Goal: Task Accomplishment & Management: Manage account settings

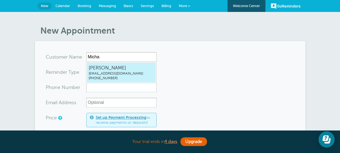
click at [100, 68] on span "Michael Staples" at bounding box center [121, 67] width 65 height 7
type input "MichaelStaplesmpstaples@gmail.com7078887845"
type input "Michael Staples"
type input "(707) 888-7845"
type input "mpstaples@gmail.com"
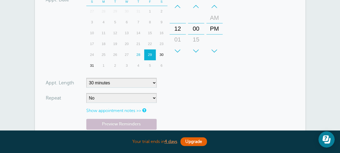
scroll to position [217, 0]
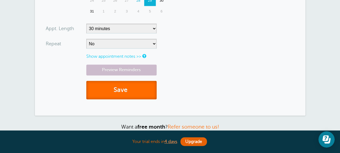
click at [114, 86] on button "Save" at bounding box center [121, 90] width 70 height 19
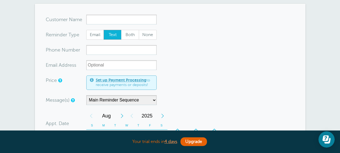
scroll to position [108, 0]
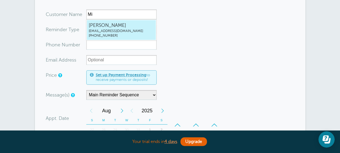
click at [110, 33] on span "(707) 888-7845" at bounding box center [121, 35] width 65 height 5
type input "MichaelStaplesmpstaples@gmail.com7078887845"
type input "Michael Staples"
type input "(707) 888-7845"
type input "mpstaples@gmail.com"
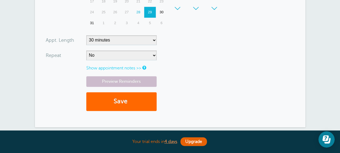
scroll to position [325, 0]
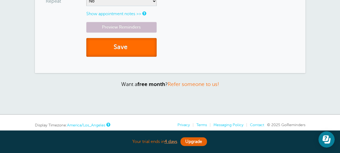
click at [129, 44] on span "submit" at bounding box center [129, 46] width 2 height 7
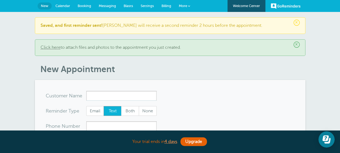
click at [126, 94] on input "x-no-autofill" at bounding box center [121, 96] width 70 height 10
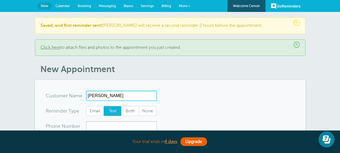
scroll to position [54, 0]
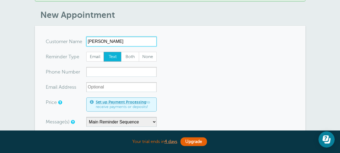
type input "Valerie Hinard"
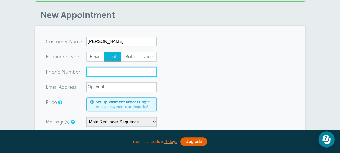
click at [116, 72] on input "xxx-no-autofill" at bounding box center [121, 72] width 70 height 10
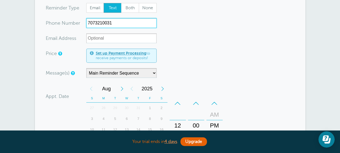
scroll to position [108, 0]
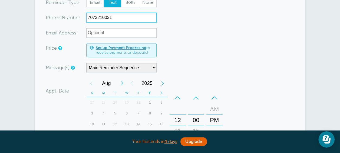
type input "7073210031"
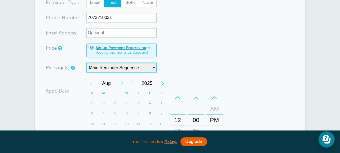
click at [154, 66] on select "Main Reminder Sequence" at bounding box center [121, 68] width 70 height 10
click at [86, 63] on select "Main Reminder Sequence" at bounding box center [121, 68] width 70 height 10
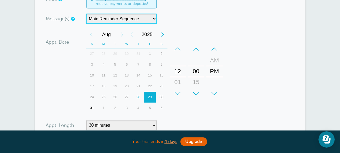
scroll to position [162, 0]
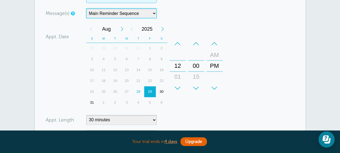
click at [151, 90] on div "29" at bounding box center [150, 91] width 12 height 11
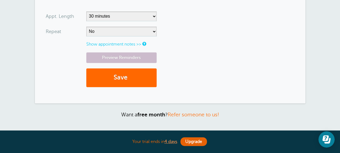
scroll to position [271, 0]
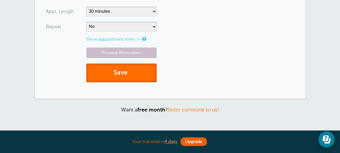
click at [119, 71] on button "Save" at bounding box center [121, 72] width 70 height 19
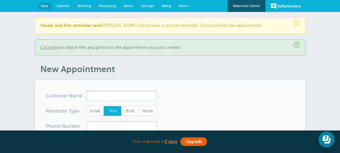
click at [183, 5] on span "More" at bounding box center [183, 6] width 8 height 4
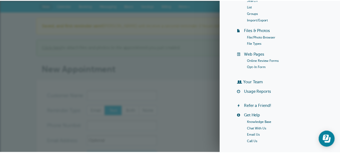
scroll to position [54, 0]
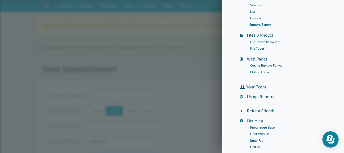
click at [199, 65] on h1 "New Appointment" at bounding box center [174, 69] width 265 height 10
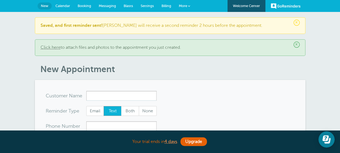
click at [64, 5] on span "Calendar" at bounding box center [63, 6] width 15 height 4
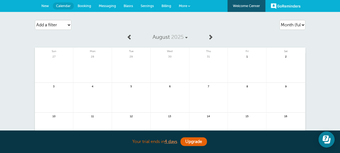
click at [212, 38] on span at bounding box center [210, 36] width 5 height 5
click at [130, 37] on span at bounding box center [129, 36] width 5 height 5
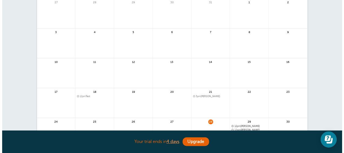
scroll to position [108, 0]
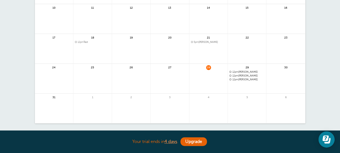
click at [243, 75] on span "12pm [PERSON_NAME]" at bounding box center [247, 75] width 35 height 3
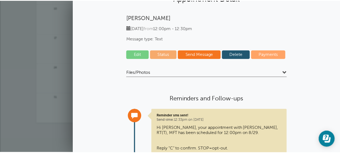
scroll to position [0, 0]
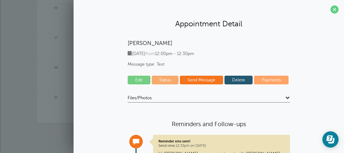
click at [168, 77] on link "Status" at bounding box center [165, 80] width 27 height 9
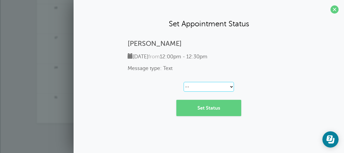
click at [232, 86] on select "-- Confirmed Reschedule Requested Cancelled" at bounding box center [209, 87] width 50 height 10
click at [274, 63] on div "Friday, 8/29 from 12:00pm - 12:30pm Message type: Text" at bounding box center [209, 62] width 162 height 18
click at [330, 139] on icon "Open Learn | Contact Us" at bounding box center [330, 138] width 6 height 6
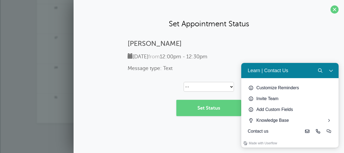
click at [220, 132] on div "Set Appointment Status Michael Staples Friday, 8/29 from 12:00pm - 12:30pm Mess…" at bounding box center [209, 76] width 271 height 153
click at [330, 70] on icon "Close Learn | Contact Us" at bounding box center [331, 70] width 4 height 4
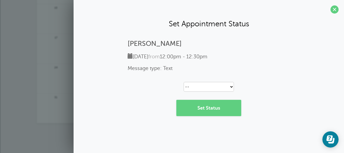
click at [335, 9] on span at bounding box center [335, 9] width 8 height 8
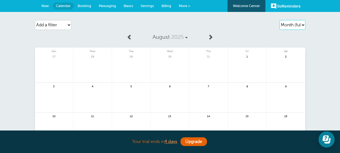
click at [300, 24] on select "Agenda Day Week Month (full view) Month (condensed)" at bounding box center [293, 25] width 26 height 10
click at [280, 20] on select "Agenda Day Week Month (full view) Month (condensed)" at bounding box center [293, 25] width 26 height 10
click at [295, 25] on select "Agenda Day Week Month (full view) Month (condensed)" at bounding box center [293, 25] width 26 height 10
select select "agenda"
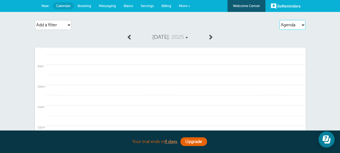
click at [280, 20] on select "Agenda Day Week Month (full view) Month (condensed)" at bounding box center [293, 25] width 26 height 10
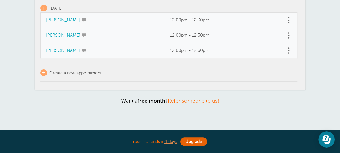
scroll to position [94, 0]
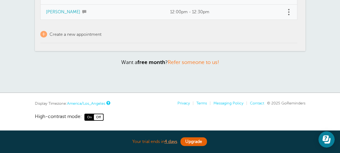
click at [91, 118] on span "On" at bounding box center [89, 117] width 9 height 6
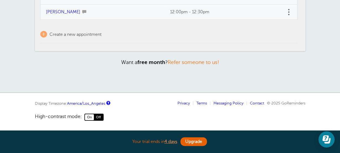
click at [97, 116] on span "Off" at bounding box center [98, 117] width 9 height 6
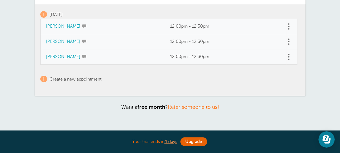
scroll to position [54, 0]
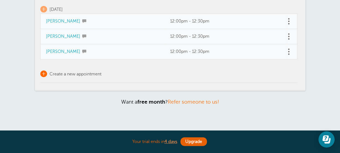
click at [97, 72] on span "Create a new appointment" at bounding box center [76, 73] width 52 height 5
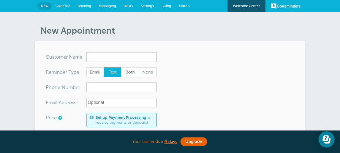
scroll to position [54, 0]
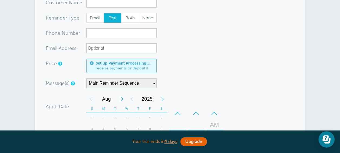
click at [127, 64] on link "Set up Payment Processing" at bounding box center [121, 63] width 51 height 4
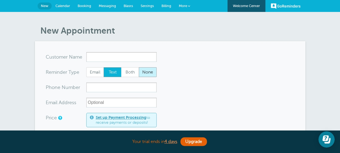
click at [145, 71] on span "None" at bounding box center [147, 71] width 17 height 9
click at [139, 67] on input "None" at bounding box center [139, 67] width 0 height 0
radio input "true"
click at [127, 5] on span "Blasts" at bounding box center [128, 6] width 9 height 4
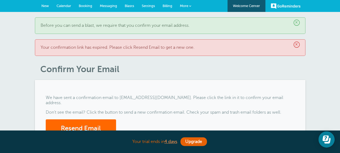
click at [146, 4] on span "Settings" at bounding box center [148, 6] width 13 height 4
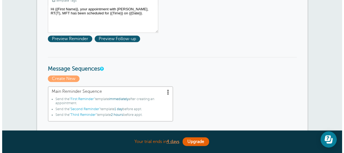
scroll to position [108, 0]
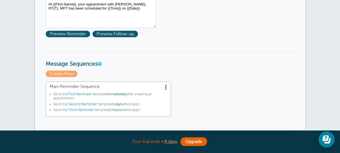
click at [166, 87] on span at bounding box center [166, 86] width 5 height 5
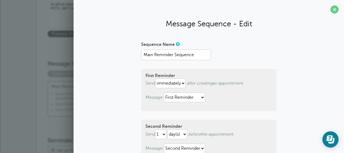
scroll to position [54, 0]
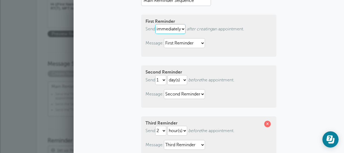
click at [182, 28] on select "immediately 1 2 3 4 5 6 7 8 9 10 11 12 13 14 15 16 17 18 19 20 21 22 23 24 25 2…" at bounding box center [170, 29] width 30 height 10
click at [280, 41] on div "Sequence Name Main Reminder Sequence First Reminder Send immediately 1 2 3 4 5 …" at bounding box center [209, 104] width 260 height 237
click at [182, 29] on select "immediately 1 2 3 4 5 6 7 8 9 10 11 12 13 14 15 16 17 18 19 20 21 22 23 24 25 2…" at bounding box center [170, 29] width 30 height 10
click at [155, 24] on select "immediately 1 2 3 4 5 6 7 8 9 10 11 12 13 14 15 16 17 18 19 20 21 22 23 24 25 2…" at bounding box center [170, 29] width 30 height 10
click at [224, 44] on p "Message: First Reminder Second Reminder Third Reminder" at bounding box center [209, 43] width 127 height 10
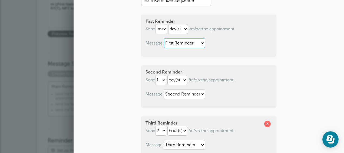
click at [200, 42] on select "First Reminder Second Reminder Third Reminder" at bounding box center [184, 43] width 41 height 10
click at [237, 41] on p "Message: First Reminder Second Reminder Third Reminder" at bounding box center [209, 43] width 127 height 10
click at [164, 29] on select "immediately 1 2 3 4 5 6 7 8 9 10 11 12 13 14 15 16 17 18 19 20 21 22 23 24 25 2…" at bounding box center [161, 29] width 12 height 10
click at [155, 24] on select "immediately 1 2 3 4 5 6 7 8 9 10 11 12 13 14 15 16 17 18 19 20 21 22 23 24 25 2…" at bounding box center [161, 29] width 12 height 10
click at [184, 28] on select "hour(s) day(s)" at bounding box center [178, 29] width 20 height 10
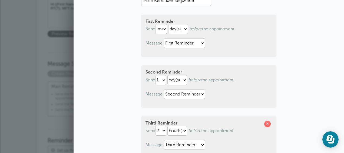
click at [232, 41] on p "Message: First Reminder Second Reminder Third Reminder" at bounding box center [209, 43] width 127 height 10
click at [201, 42] on select "First Reminder Second Reminder Third Reminder" at bounding box center [184, 43] width 41 height 10
click at [216, 41] on p "Message: First Reminder Second Reminder Third Reminder" at bounding box center [209, 43] width 127 height 10
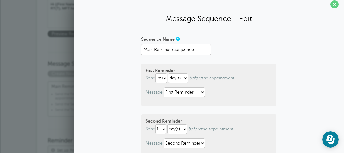
scroll to position [0, 0]
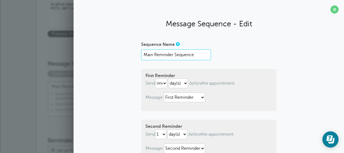
click at [198, 52] on input "Main Reminder Sequence" at bounding box center [176, 54] width 70 height 11
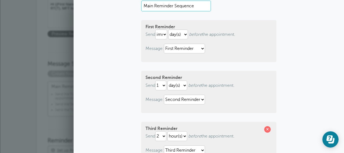
scroll to position [54, 0]
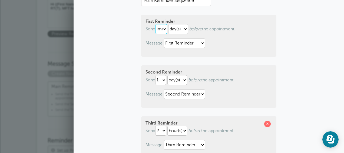
click at [164, 29] on select "immediately 1 2 3 4 5 6 7 8 9 10 11 12 13 14 15 16 17 18 19 20 21 22 23 24 25 2…" at bounding box center [161, 29] width 12 height 10
select select "2"
click at [155, 24] on select "immediately 1 2 3 4 5 6 7 8 9 10 11 12 13 14 15 16 17 18 19 20 21 22 23 24 25 2…" at bounding box center [161, 29] width 12 height 10
click at [231, 47] on p "Message: First Reminder Second Reminder Third Reminder" at bounding box center [209, 43] width 127 height 10
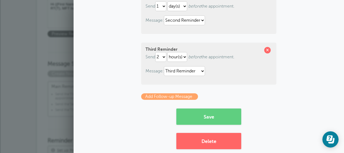
scroll to position [136, 0]
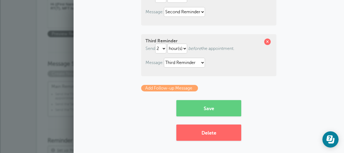
click at [164, 88] on link "Add Follow-up Message" at bounding box center [169, 88] width 57 height 6
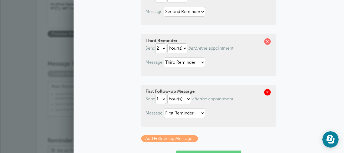
click at [266, 90] on span at bounding box center [268, 92] width 6 height 6
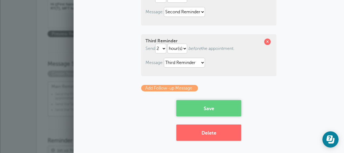
click at [217, 107] on button "Save" at bounding box center [209, 108] width 65 height 16
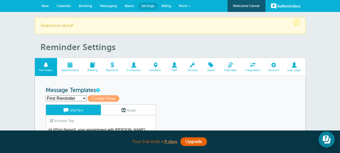
click at [71, 67] on span at bounding box center [70, 64] width 26 height 5
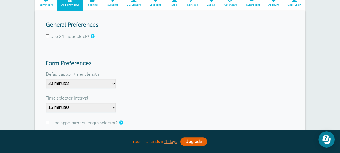
scroll to position [54, 0]
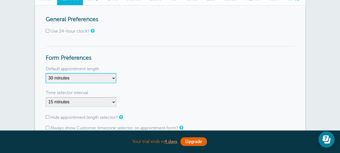
click at [112, 77] on select "5 minutes 10 minutes 15 minutes 20 minutes 25 minutes 30 minutes 35 minutes 40 …" at bounding box center [81, 78] width 70 height 10
select select "60"
click at [46, 73] on select "5 minutes 10 minutes 15 minutes 20 minutes 25 minutes 30 minutes 35 minutes 40 …" at bounding box center [81, 78] width 70 height 10
click at [204, 89] on div "Time selector interval" at bounding box center [170, 92] width 249 height 9
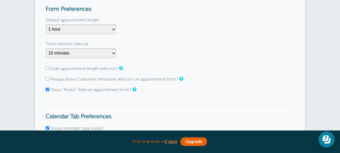
scroll to position [108, 0]
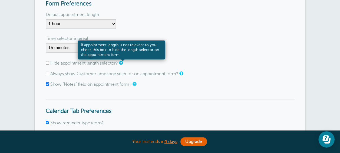
click at [122, 63] on link at bounding box center [120, 63] width 3 height 4
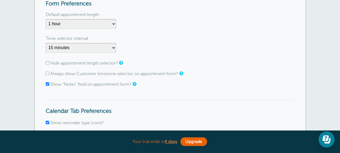
click at [48, 62] on input "Hide appointment length selector?" at bounding box center [48, 63] width 4 height 4
checkbox input "true"
click at [47, 72] on input "Always show Customer timezone selector on appointment form?" at bounding box center [48, 73] width 4 height 4
checkbox input "true"
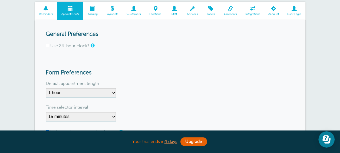
scroll to position [0, 0]
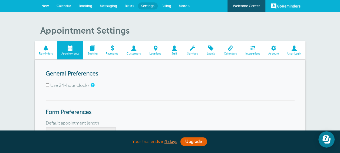
click at [91, 50] on span at bounding box center [92, 47] width 19 height 5
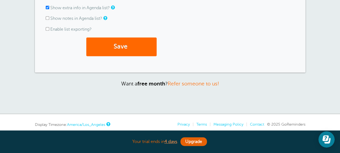
scroll to position [256, 0]
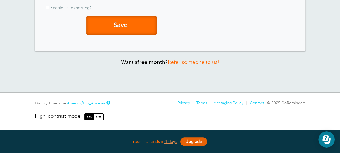
click at [123, 24] on button "Save" at bounding box center [121, 25] width 70 height 19
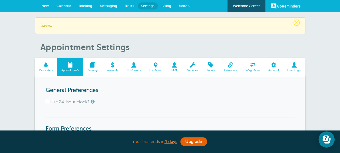
click at [95, 66] on span at bounding box center [92, 64] width 19 height 5
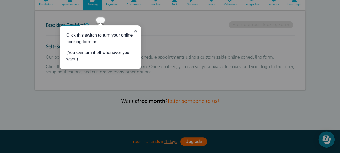
scroll to position [54, 0]
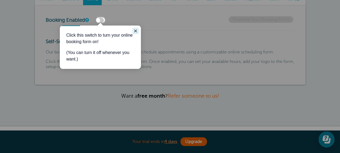
click at [134, 30] on icon "Close guide" at bounding box center [135, 31] width 4 height 4
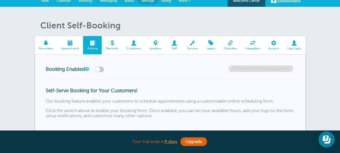
scroll to position [0, 0]
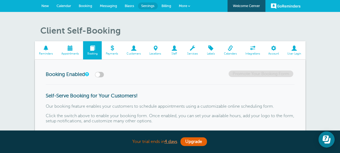
click at [134, 50] on span at bounding box center [134, 47] width 23 height 5
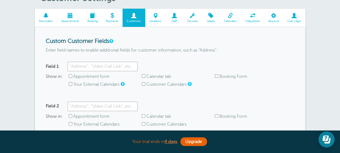
scroll to position [54, 0]
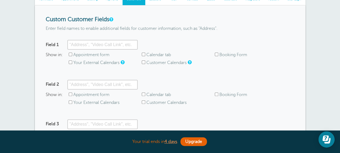
click at [71, 62] on input "Your External Calendars" at bounding box center [71, 62] width 4 height 4
checkbox input "true"
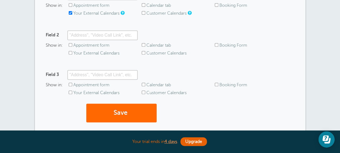
scroll to position [108, 0]
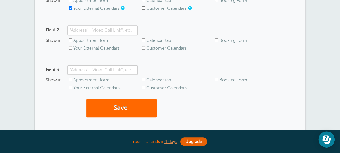
click at [70, 47] on input "Your External Calendars" at bounding box center [71, 48] width 4 height 4
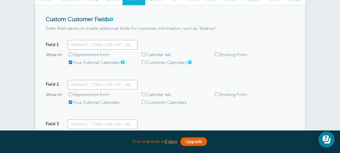
click at [69, 101] on input "Your External Calendars" at bounding box center [71, 102] width 4 height 4
checkbox input "false"
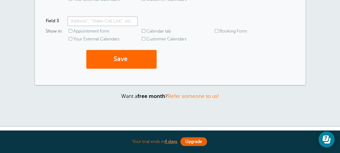
scroll to position [162, 0]
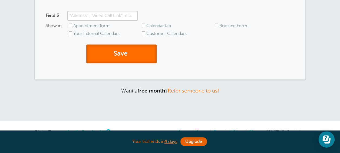
click at [123, 53] on button "Save" at bounding box center [121, 53] width 70 height 19
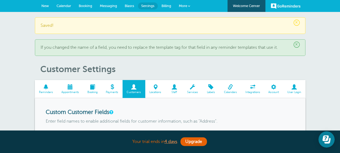
click at [155, 87] on span at bounding box center [155, 86] width 20 height 5
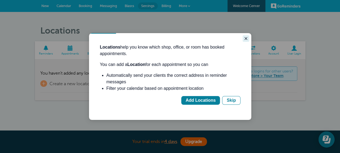
click at [246, 37] on icon "Close guide" at bounding box center [246, 38] width 4 height 4
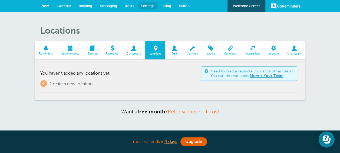
click at [194, 47] on span at bounding box center [192, 47] width 19 height 5
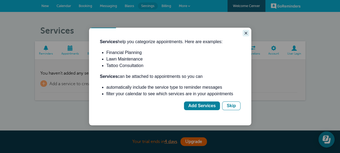
click at [247, 33] on icon "Close guide" at bounding box center [246, 33] width 4 height 4
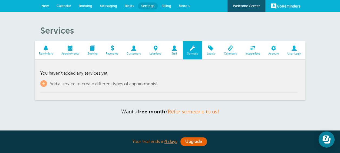
click at [212, 50] on span at bounding box center [211, 47] width 18 height 5
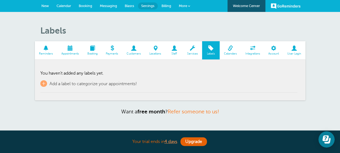
click at [230, 48] on span at bounding box center [230, 47] width 21 height 5
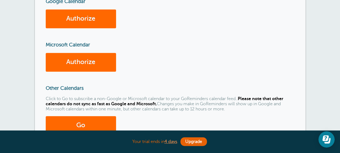
scroll to position [108, 0]
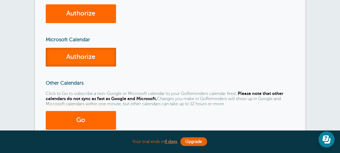
click at [84, 56] on link "Authorize" at bounding box center [81, 57] width 70 height 19
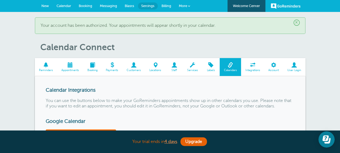
click at [251, 64] on span at bounding box center [252, 64] width 23 height 5
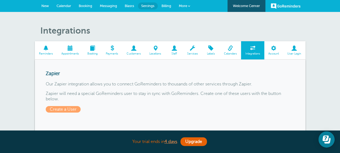
click at [272, 49] on span at bounding box center [274, 47] width 19 height 5
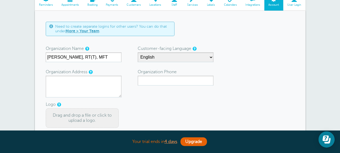
scroll to position [54, 0]
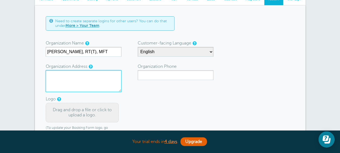
click at [54, 75] on textarea "Organization Address" at bounding box center [84, 81] width 76 height 22
type textarea "914 1St. West"
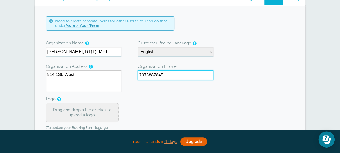
click at [169, 74] on input "7078887845" at bounding box center [176, 75] width 76 height 10
click at [195, 71] on input "(7073378344)" at bounding box center [176, 75] width 76 height 10
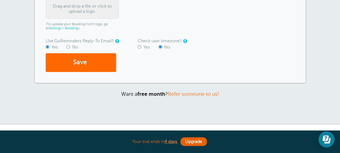
scroll to position [162, 0]
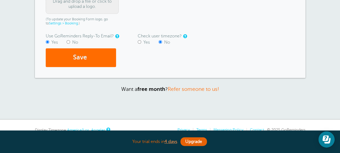
type input "(707) 337-8344"
click at [85, 58] on button "Save" at bounding box center [81, 57] width 70 height 19
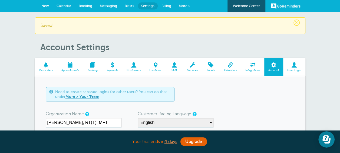
click at [293, 64] on span at bounding box center [294, 64] width 22 height 5
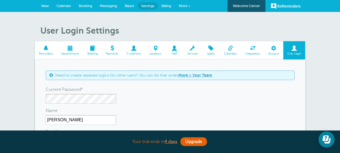
click at [45, 47] on span at bounding box center [46, 47] width 22 height 5
click at [63, 5] on span "Calendar" at bounding box center [64, 6] width 15 height 4
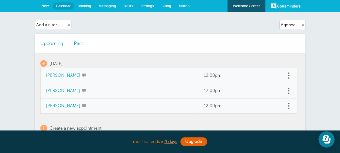
click at [108, 5] on span "Messaging" at bounding box center [107, 6] width 17 height 4
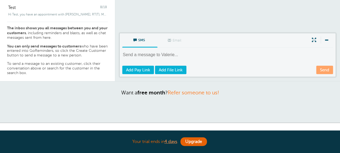
scroll to position [108, 0]
